Goal: Transaction & Acquisition: Subscribe to service/newsletter

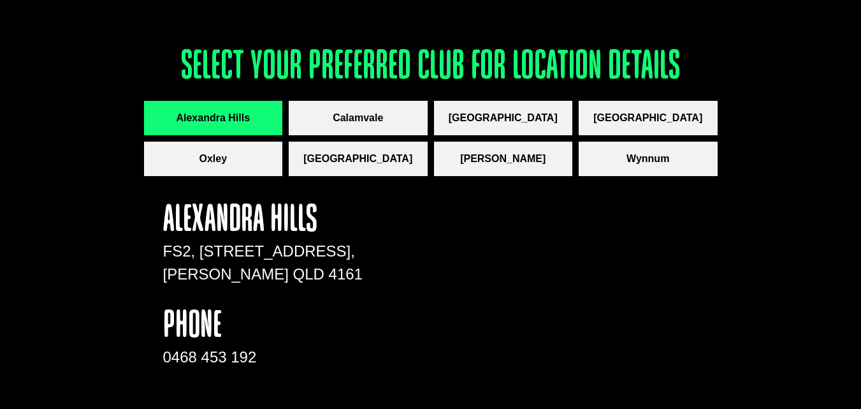
scroll to position [1785, 0]
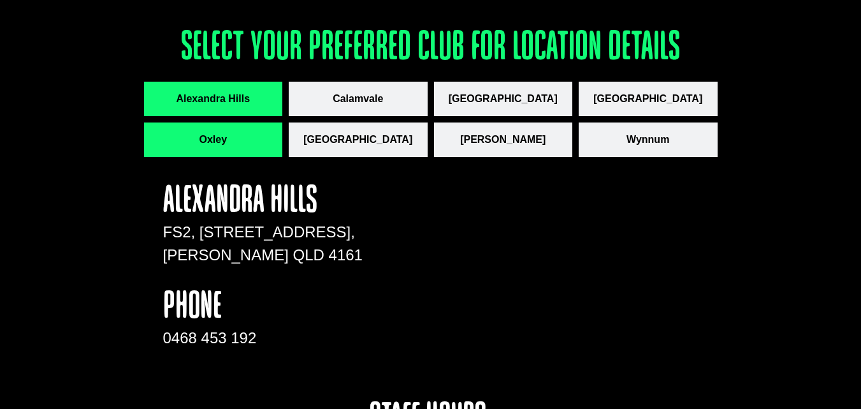
click at [234, 128] on button "Oxley" at bounding box center [213, 139] width 139 height 34
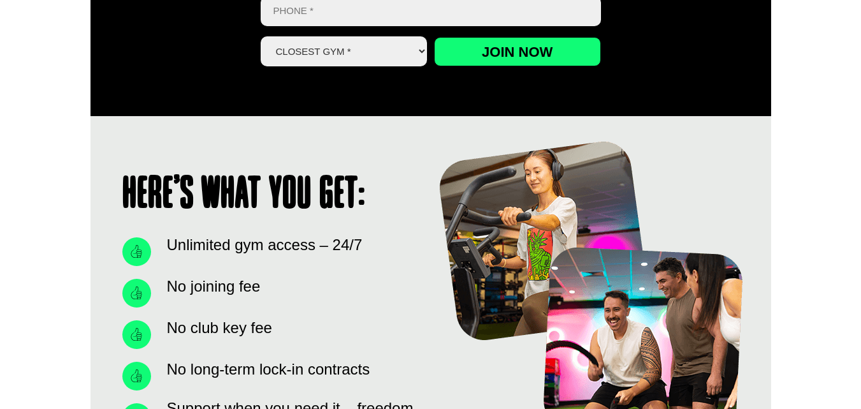
scroll to position [765, 0]
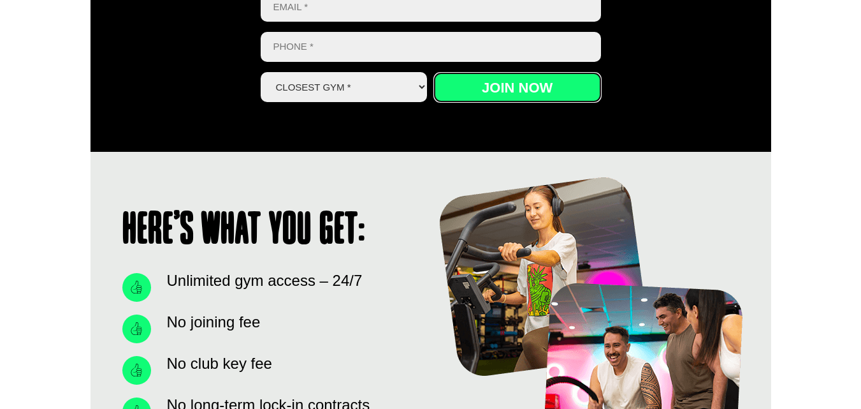
click at [513, 94] on input "Join now" at bounding box center [517, 87] width 167 height 29
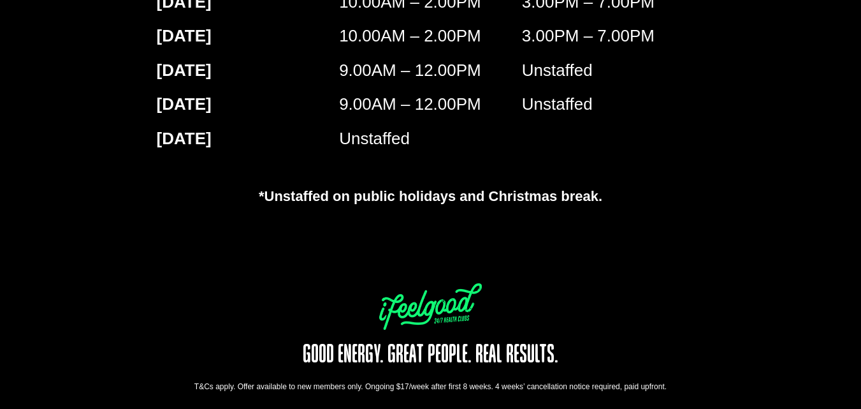
scroll to position [2386, 0]
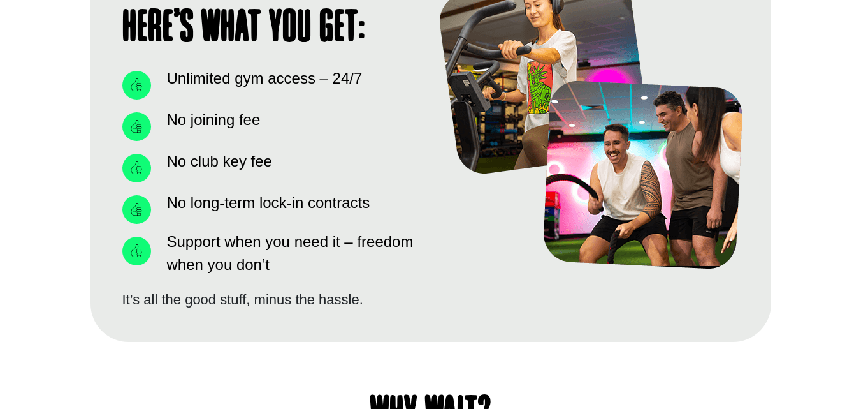
scroll to position [956, 0]
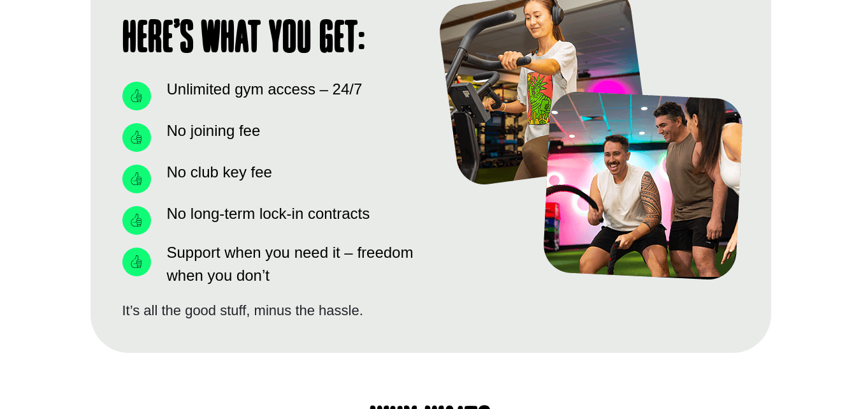
click at [139, 219] on icon at bounding box center [136, 220] width 13 height 13
click at [190, 216] on span "No long-term lock-in contracts" at bounding box center [267, 213] width 207 height 23
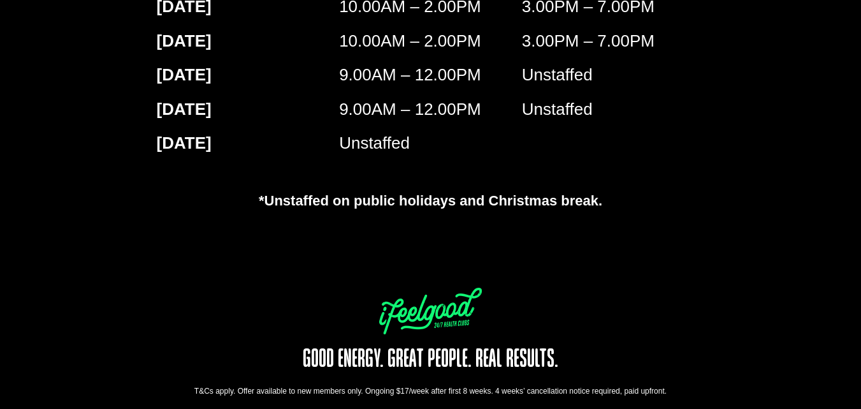
scroll to position [2341, 0]
